Goal: Information Seeking & Learning: Learn about a topic

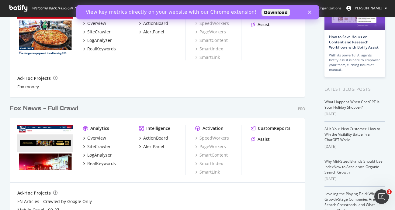
scroll to position [63, 0]
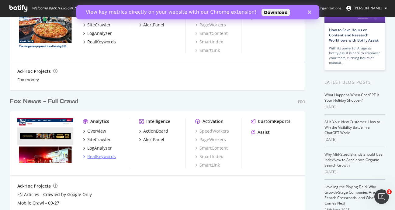
click at [95, 156] on div "RealKeywords" at bounding box center [101, 157] width 29 height 6
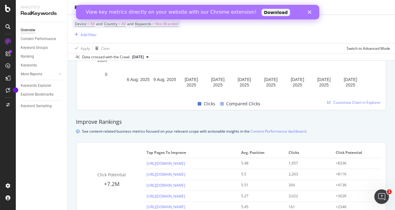
scroll to position [368, 0]
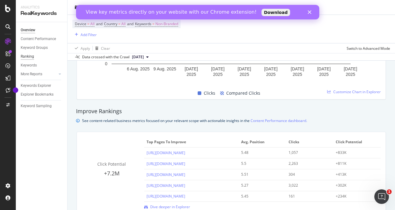
click at [28, 55] on div "Ranking" at bounding box center [27, 57] width 13 height 6
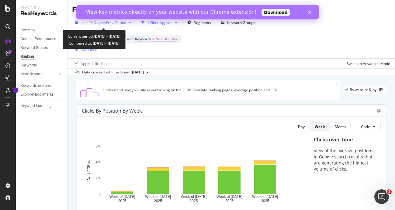
click at [130, 23] on icon "button" at bounding box center [130, 23] width 2 height 4
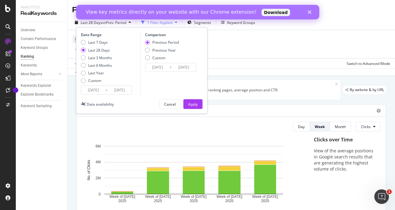
click at [130, 23] on icon "button" at bounding box center [130, 23] width 2 height 4
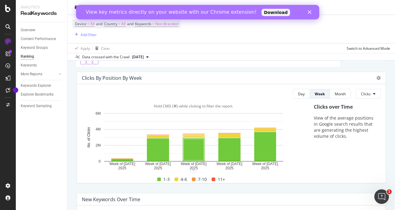
scroll to position [23, 0]
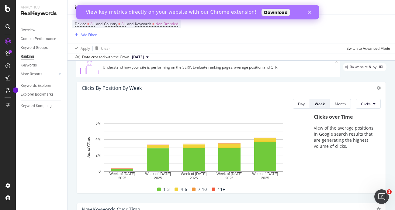
click at [308, 12] on icon "Close" at bounding box center [309, 12] width 4 height 4
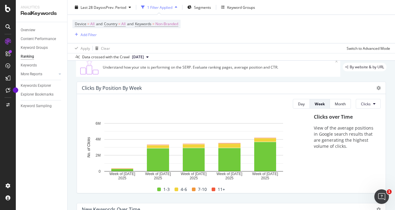
scroll to position [0, 0]
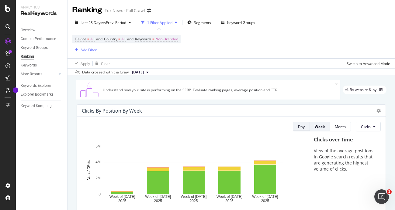
click at [302, 128] on div "Day" at bounding box center [301, 126] width 7 height 5
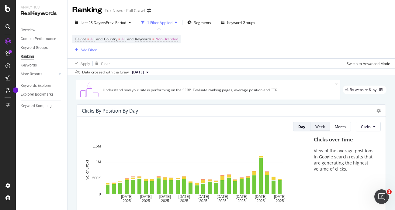
click at [324, 128] on div "Week" at bounding box center [319, 126] width 9 height 5
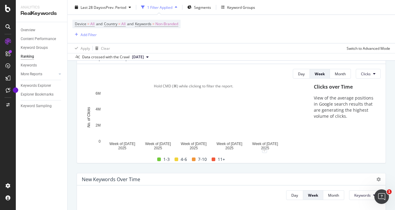
scroll to position [54, 0]
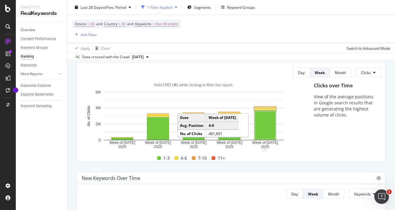
click at [264, 109] on rect "A chart." at bounding box center [265, 109] width 20 height 2
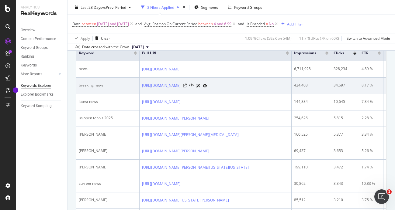
scroll to position [105, 0]
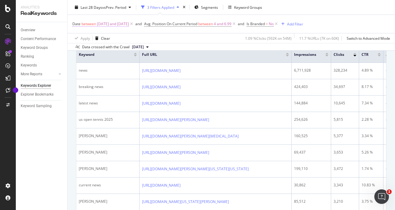
click at [121, 25] on span "[DATE] and [DATE]" at bounding box center [113, 24] width 32 height 9
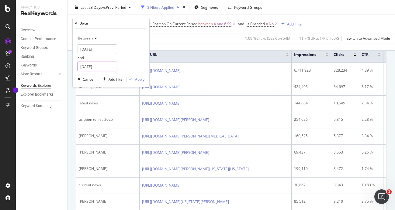
click at [99, 64] on input "[DATE]" at bounding box center [98, 67] width 40 height 10
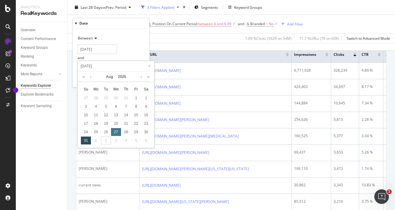
click at [117, 132] on div "27" at bounding box center [116, 132] width 10 height 8
type input "[DATE]"
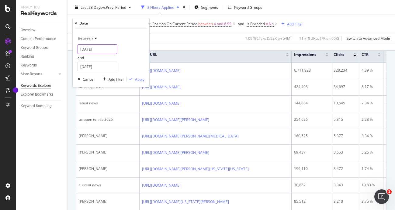
click at [107, 50] on input "[DATE]" at bounding box center [98, 49] width 40 height 10
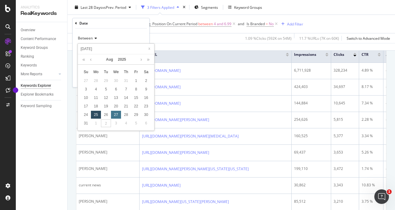
click at [116, 115] on div "27" at bounding box center [116, 115] width 10 height 8
type input "[DATE]"
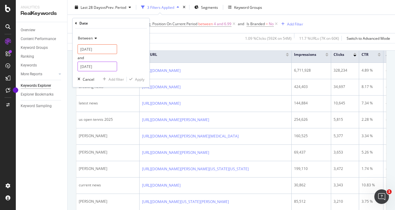
click at [104, 66] on input "[DATE]" at bounding box center [98, 67] width 40 height 10
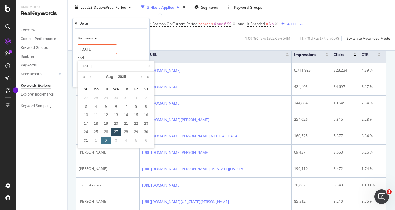
click at [107, 140] on div "2" at bounding box center [106, 141] width 10 height 8
type input "[DATE]"
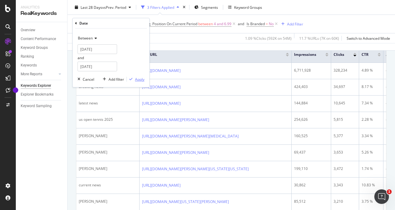
click at [138, 80] on div "Apply" at bounding box center [139, 79] width 9 height 5
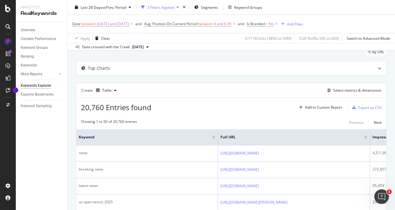
scroll to position [105, 0]
